Goal: Information Seeking & Learning: Learn about a topic

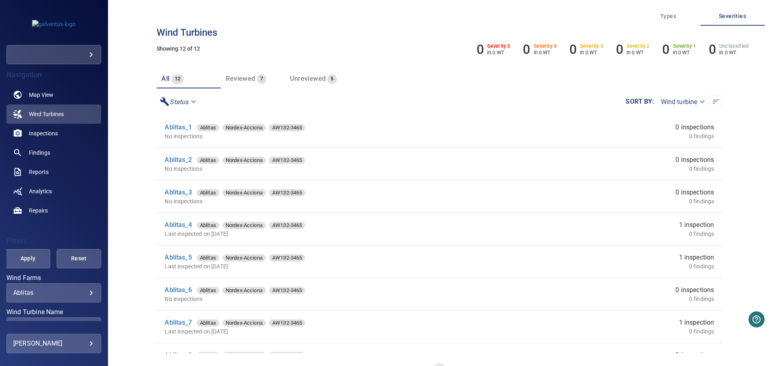
scroll to position [19, 0]
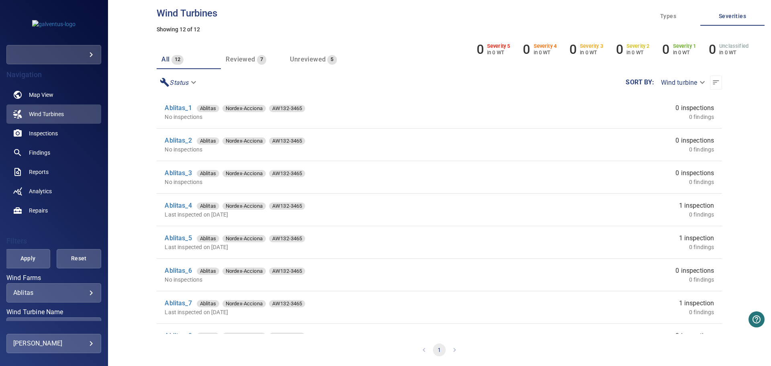
click at [220, 213] on p "Last inspected on [DATE]" at bounding box center [329, 214] width 328 height 8
click at [178, 200] on li "Ablitas_4 Ablitas Nordex-Acciona AW132-3465 Last inspected on 27 Nov 2022 1 ins…" at bounding box center [439, 210] width 565 height 32
click at [179, 206] on link "Ablitas_4" at bounding box center [178, 206] width 27 height 8
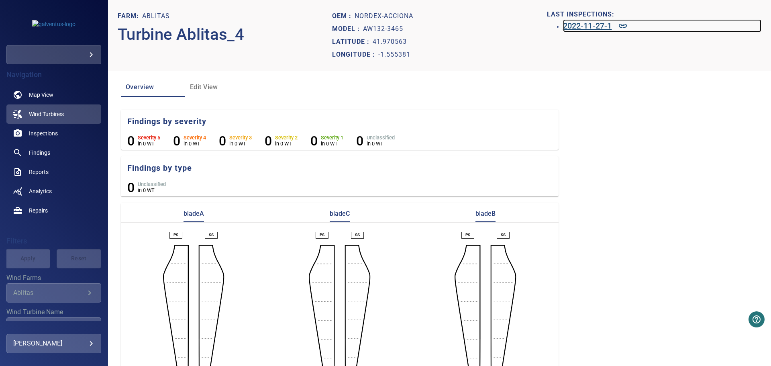
click at [572, 28] on h6 "2022-11-27-1" at bounding box center [587, 25] width 49 height 13
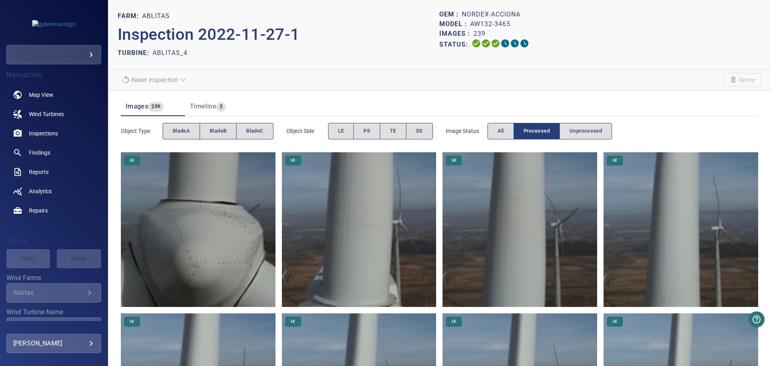
click at [377, 202] on img at bounding box center [359, 229] width 155 height 155
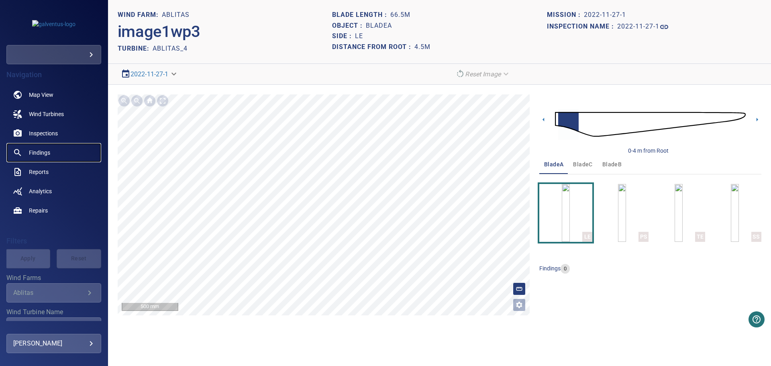
click at [48, 153] on span "Findings" at bounding box center [39, 153] width 21 height 8
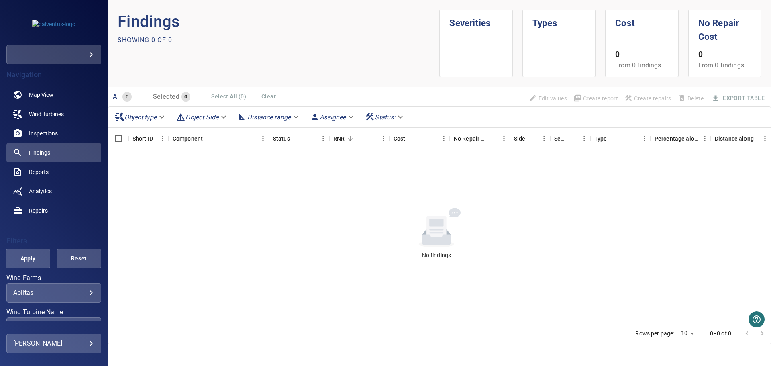
click at [54, 288] on div "Ablitas ******* ​" at bounding box center [53, 292] width 95 height 19
click at [56, 296] on body "**********" at bounding box center [385, 183] width 771 height 366
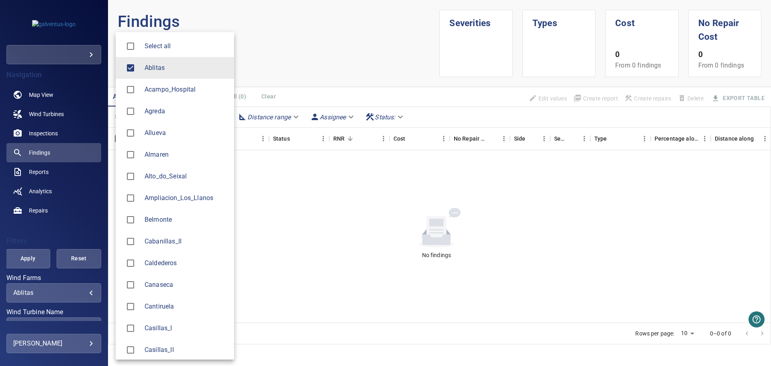
click at [149, 96] on li "Acampo_Hospital" at bounding box center [175, 90] width 118 height 22
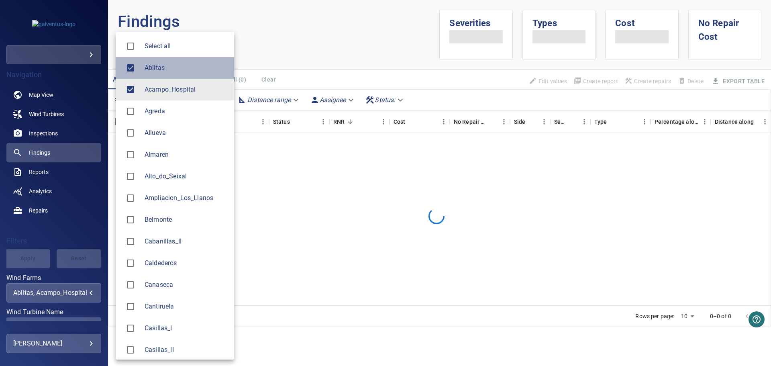
click at [149, 69] on span "Ablitas" at bounding box center [186, 68] width 83 height 10
type input "**********"
click at [284, 41] on div at bounding box center [385, 183] width 771 height 366
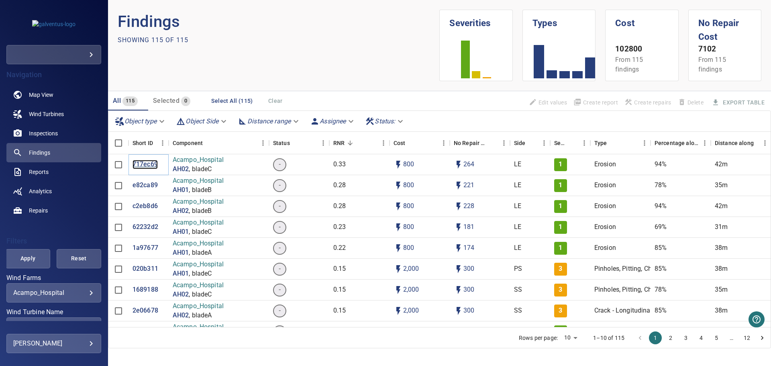
click at [144, 161] on p "717ec69" at bounding box center [145, 164] width 25 height 9
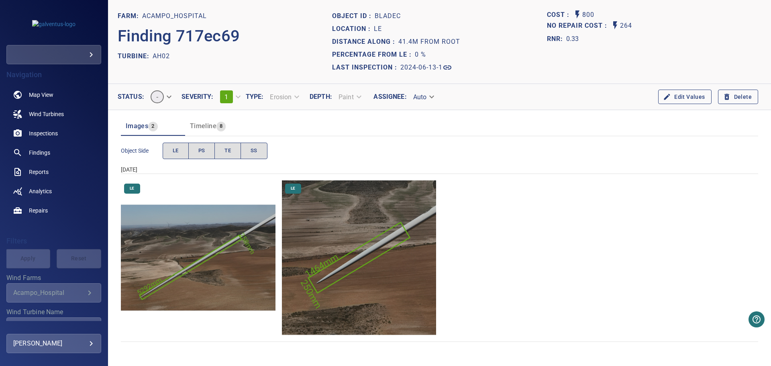
click at [320, 257] on img "Acampo_Hospital/AH02/2024-06-13-1/2024-06-13-1/image116wp126.jpg" at bounding box center [359, 257] width 155 height 155
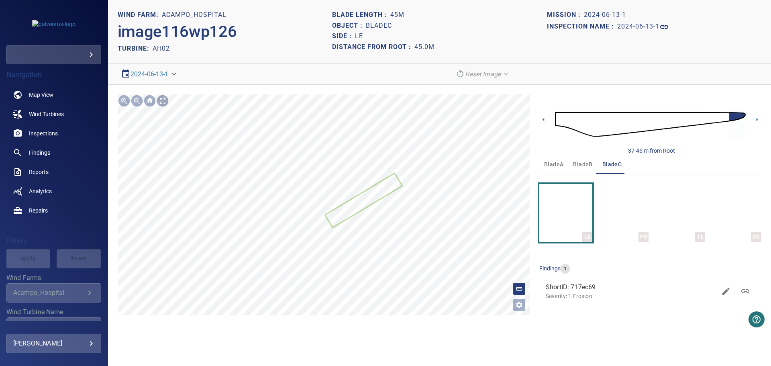
click at [163, 101] on div at bounding box center [162, 100] width 13 height 13
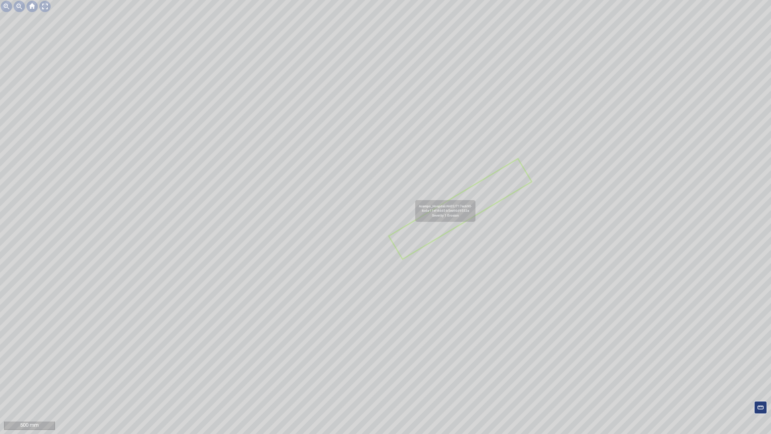
click at [416, 237] on icon at bounding box center [460, 208] width 141 height 98
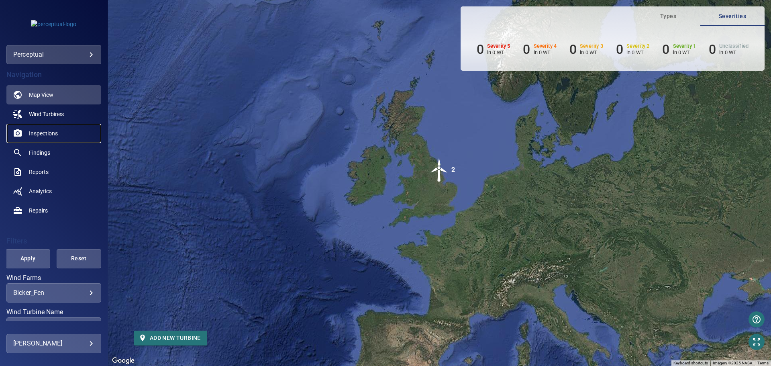
click at [50, 133] on span "Inspections" at bounding box center [43, 133] width 29 height 8
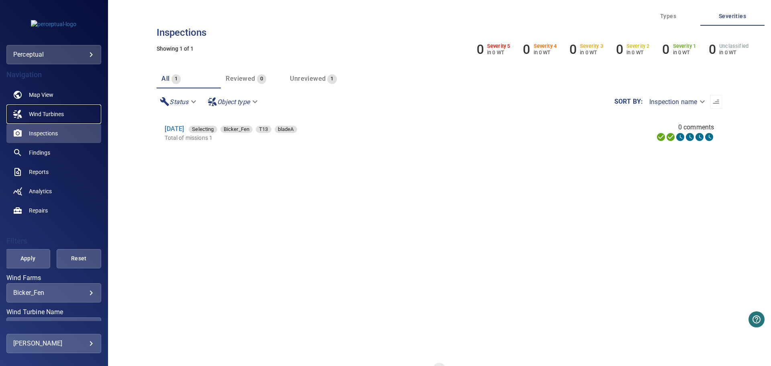
click at [46, 117] on span "Wind Turbines" at bounding box center [46, 114] width 35 height 8
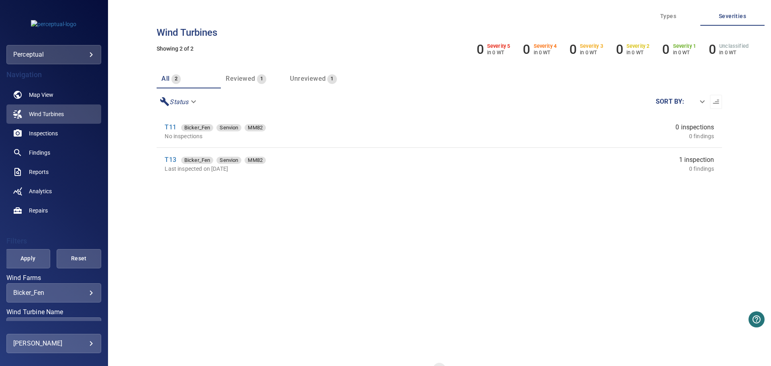
click at [668, 15] on span "Types" at bounding box center [668, 16] width 55 height 10
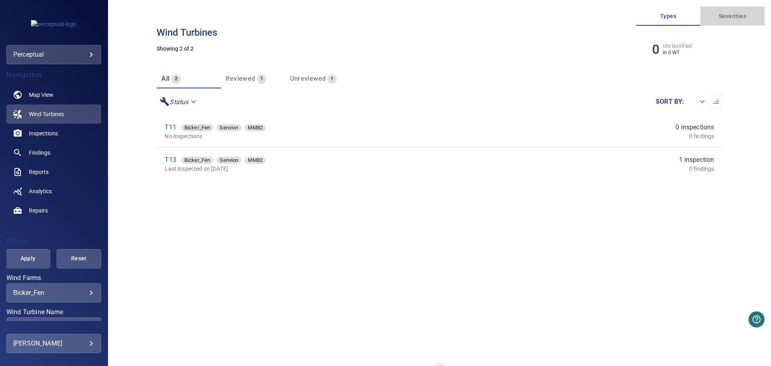
click at [725, 8] on button "Severities" at bounding box center [732, 15] width 64 height 19
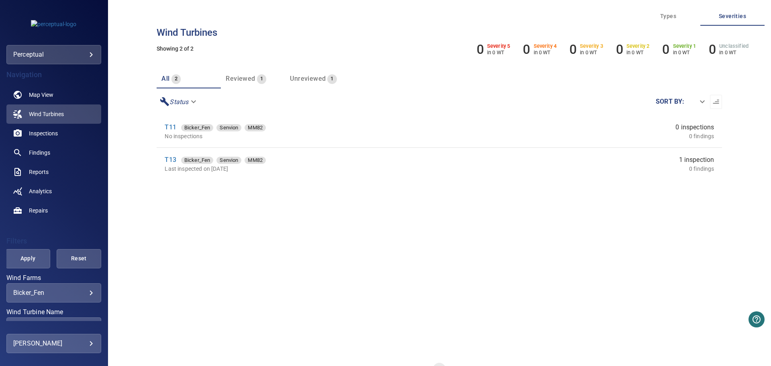
drag, startPoint x: 654, startPoint y: 15, endPoint x: 681, endPoint y: 19, distance: 26.9
click at [654, 15] on span "Types" at bounding box center [668, 16] width 55 height 10
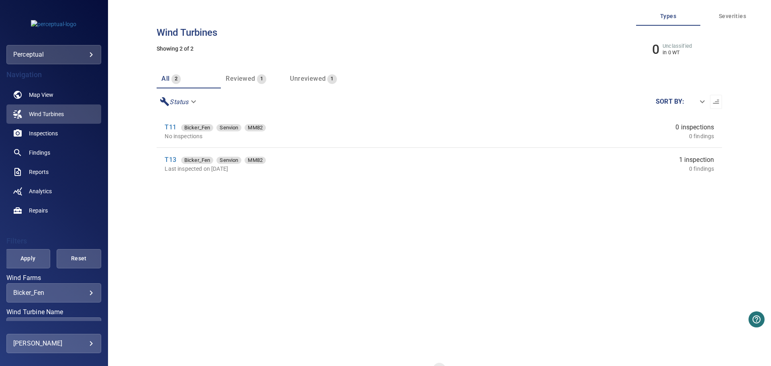
drag, startPoint x: 743, startPoint y: 17, endPoint x: 694, endPoint y: 16, distance: 48.2
click at [743, 16] on span "Severities" at bounding box center [732, 16] width 55 height 10
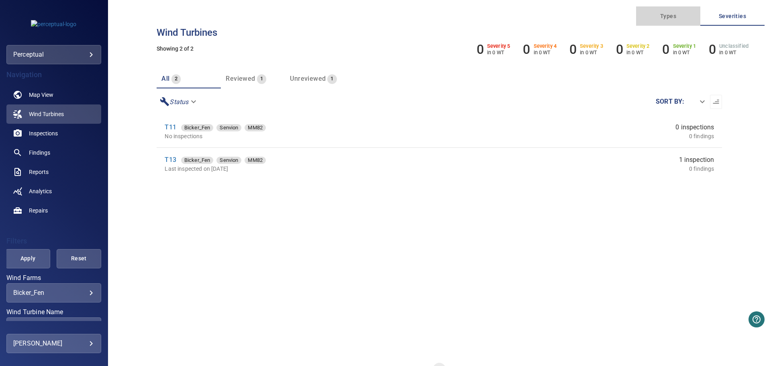
drag, startPoint x: 676, startPoint y: 17, endPoint x: 647, endPoint y: 23, distance: 29.5
click at [675, 17] on span "Types" at bounding box center [668, 16] width 55 height 10
